Goal: Task Accomplishment & Management: Use online tool/utility

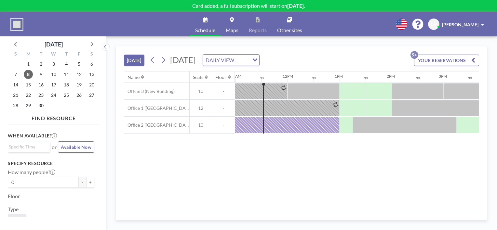
scroll to position [0, 572]
click at [29, 86] on span "15" at bounding box center [28, 84] width 9 height 9
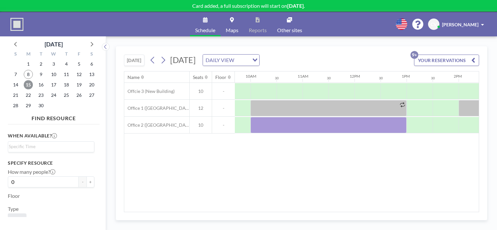
scroll to position [0, 505]
click at [29, 99] on span "22" at bounding box center [28, 95] width 9 height 9
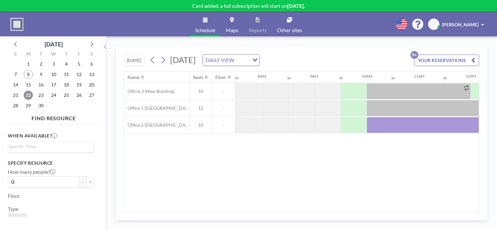
scroll to position [0, 390]
click at [28, 107] on span "29" at bounding box center [28, 105] width 9 height 9
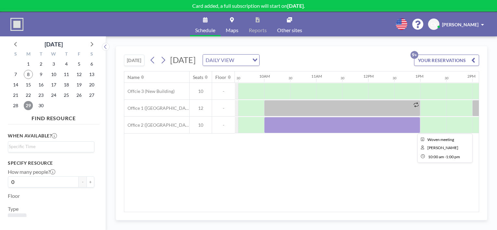
scroll to position [0, 493]
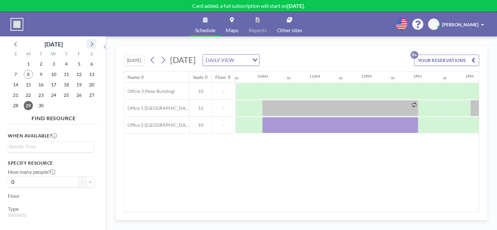
click at [94, 46] on icon at bounding box center [91, 44] width 8 height 8
click at [32, 73] on span "6" at bounding box center [28, 74] width 9 height 9
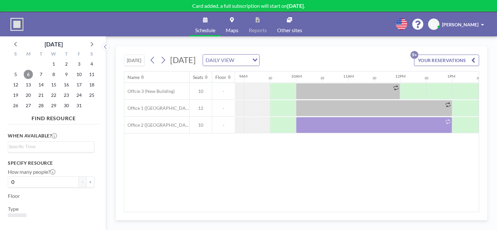
scroll to position [0, 464]
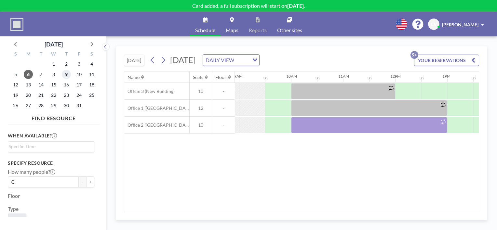
click at [65, 74] on span "9" at bounding box center [66, 74] width 9 height 9
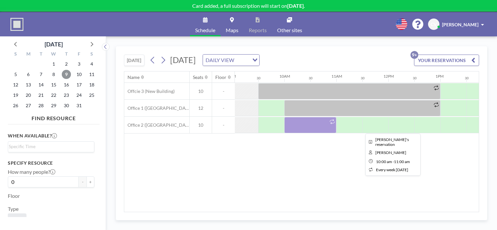
scroll to position [0, 472]
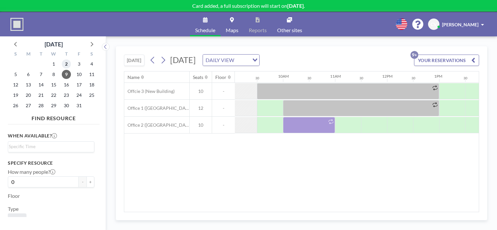
click at [69, 62] on span "2" at bounding box center [66, 64] width 9 height 9
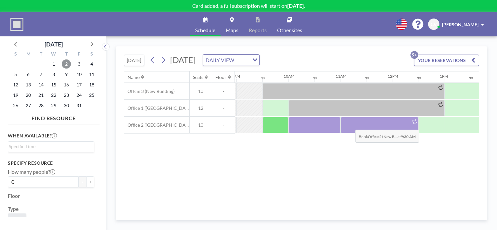
scroll to position [0, 476]
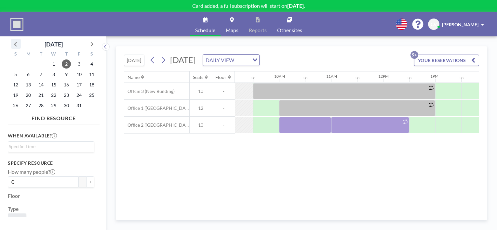
click at [17, 47] on icon at bounding box center [16, 44] width 8 height 8
click at [64, 95] on span "25" at bounding box center [66, 95] width 9 height 9
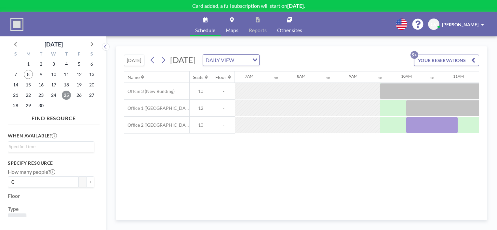
scroll to position [0, 390]
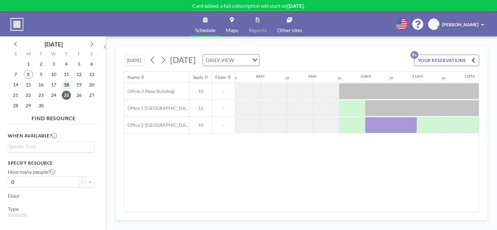
click at [69, 85] on span "18" at bounding box center [66, 84] width 9 height 9
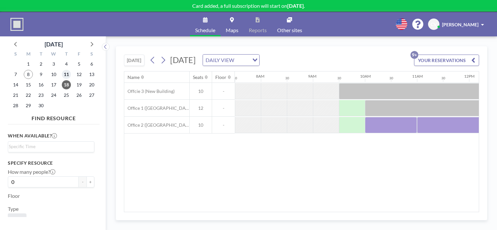
click at [68, 77] on span "11" at bounding box center [66, 74] width 9 height 9
click at [67, 85] on span "18" at bounding box center [66, 84] width 9 height 9
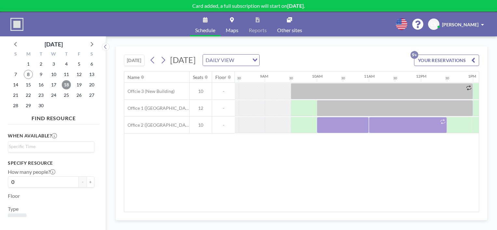
scroll to position [0, 444]
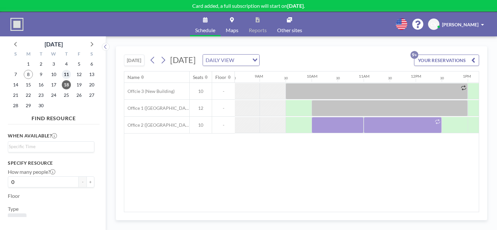
click at [65, 74] on span "11" at bounding box center [66, 74] width 9 height 9
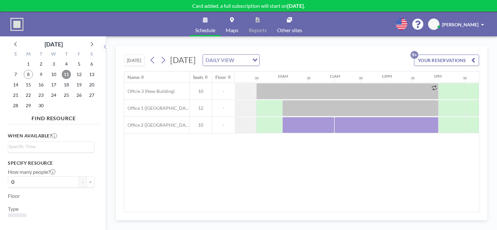
scroll to position [0, 487]
